Goal: Transaction & Acquisition: Purchase product/service

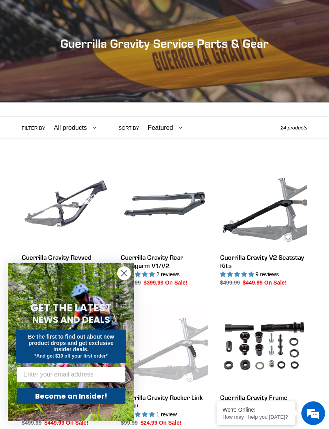
click at [121, 280] on circle "Close dialog" at bounding box center [124, 273] width 13 height 13
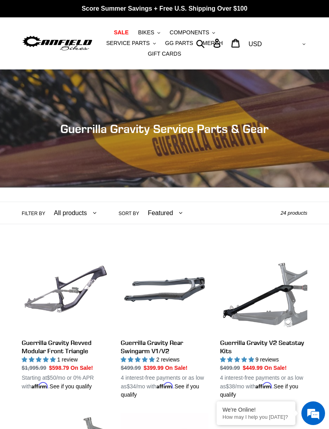
click at [143, 30] on span "BIKES" at bounding box center [146, 32] width 16 height 7
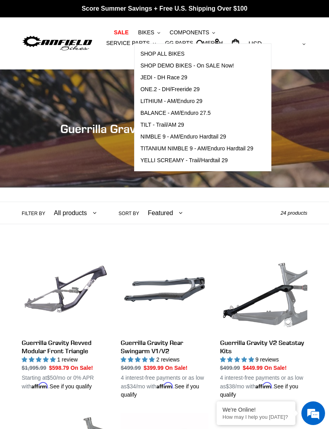
click at [154, 66] on span "SHOP DEMO BIKES - On SALE Now!" at bounding box center [188, 65] width 94 height 7
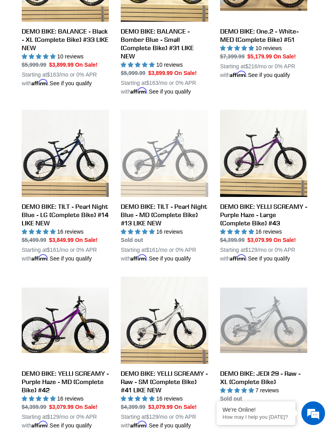
scroll to position [311, 0]
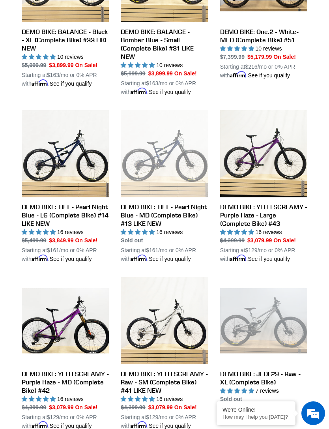
click at [244, 208] on link "DEMO BIKE: YELLI SCREAMY - Purple Haze - Large (Complete Bike) #43" at bounding box center [263, 186] width 87 height 153
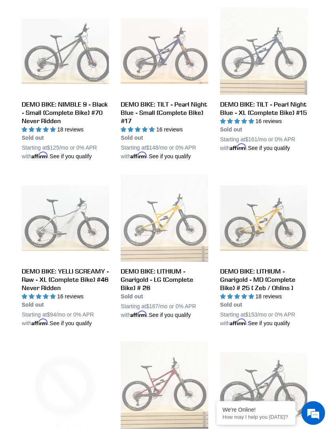
scroll to position [748, 0]
click at [48, 273] on link "DEMO BIKE: YELLI SCREAMY - Raw - XL (Complete Bike) #46 Never Ridden" at bounding box center [65, 250] width 87 height 153
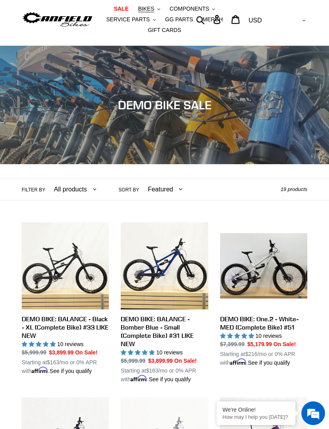
scroll to position [0, 0]
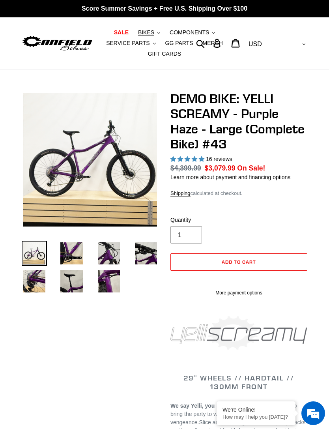
select select "highest-rating"
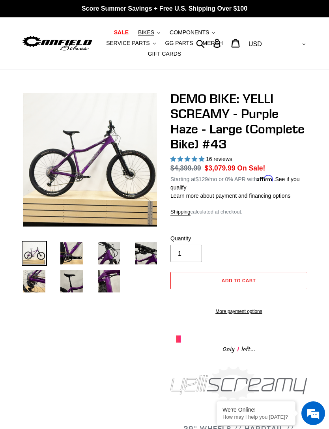
click at [69, 247] on img at bounding box center [71, 253] width 25 height 25
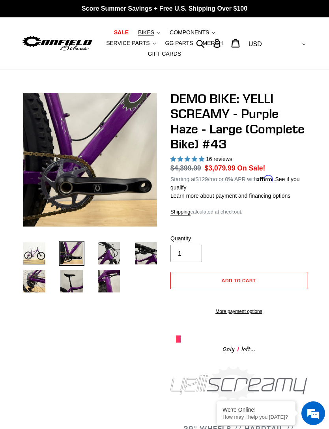
click at [109, 251] on img at bounding box center [108, 253] width 25 height 25
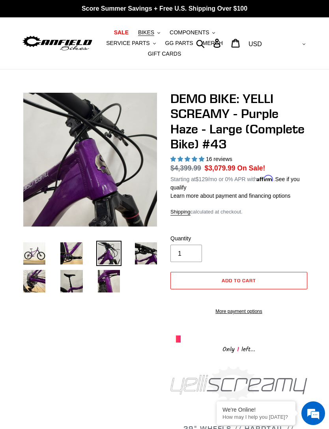
click at [146, 253] on img at bounding box center [145, 253] width 25 height 25
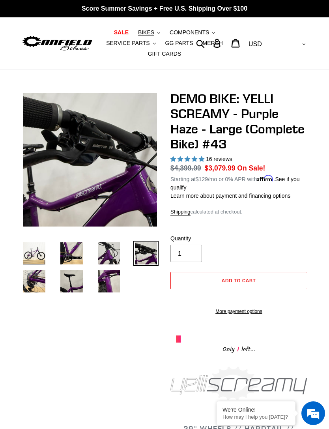
click at [107, 278] on img at bounding box center [108, 280] width 25 height 25
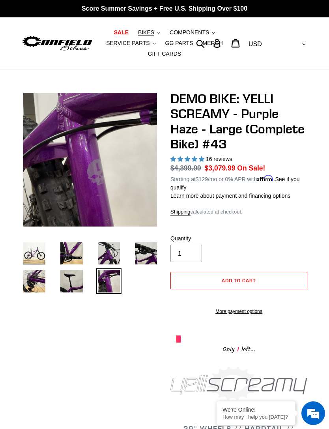
click at [141, 259] on img at bounding box center [145, 253] width 25 height 25
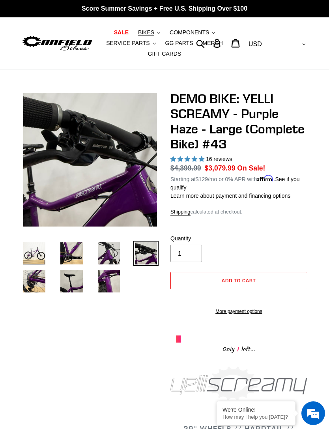
click at [74, 283] on img at bounding box center [71, 280] width 25 height 25
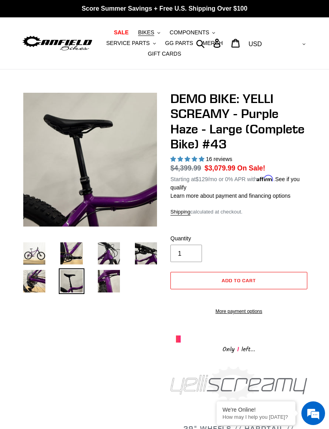
click at [33, 280] on img at bounding box center [34, 280] width 25 height 25
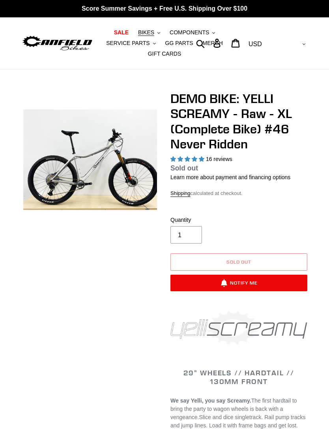
select select "highest-rating"
